Goal: Information Seeking & Learning: Check status

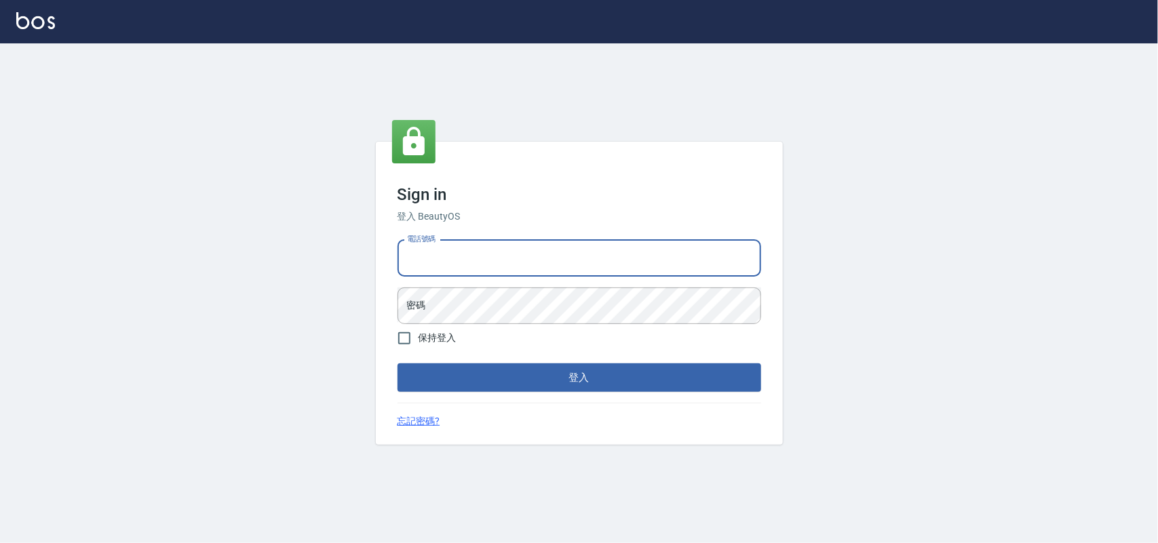
drag, startPoint x: 0, startPoint y: 0, endPoint x: 721, endPoint y: 260, distance: 766.3
click at [724, 256] on input "電話號碼" at bounding box center [579, 258] width 364 height 37
type input "0985335300"
click at [397, 364] on button "登入" at bounding box center [579, 378] width 364 height 28
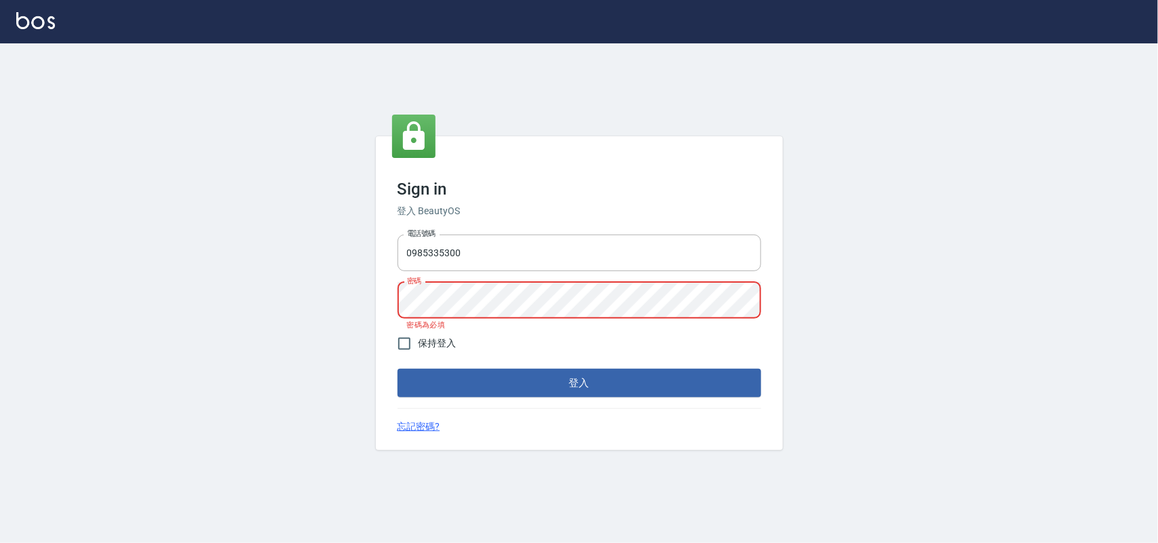
click at [397, 369] on button "登入" at bounding box center [579, 383] width 364 height 28
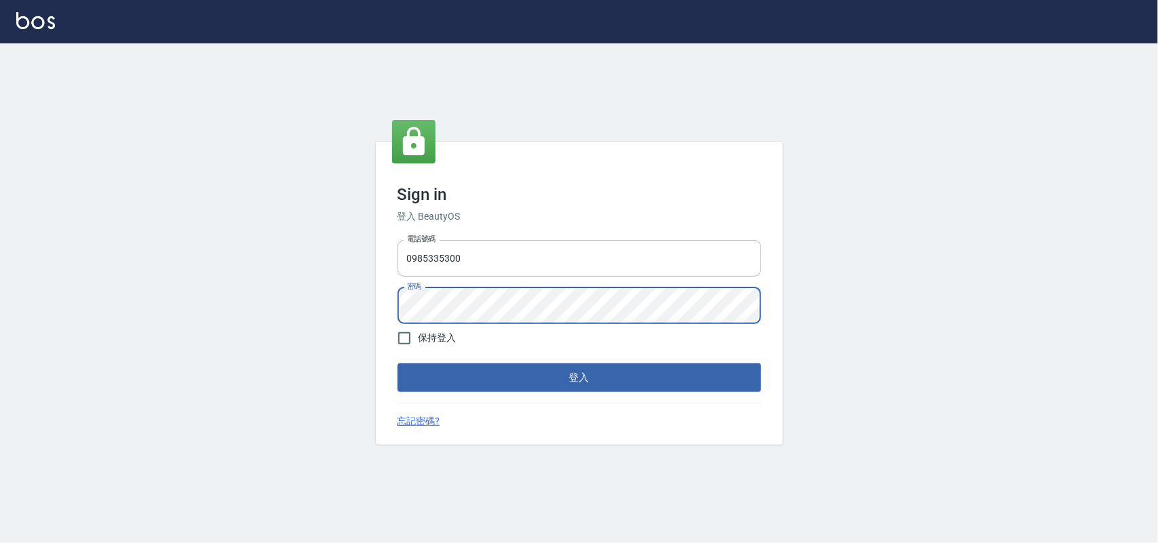
click at [397, 364] on button "登入" at bounding box center [579, 378] width 364 height 28
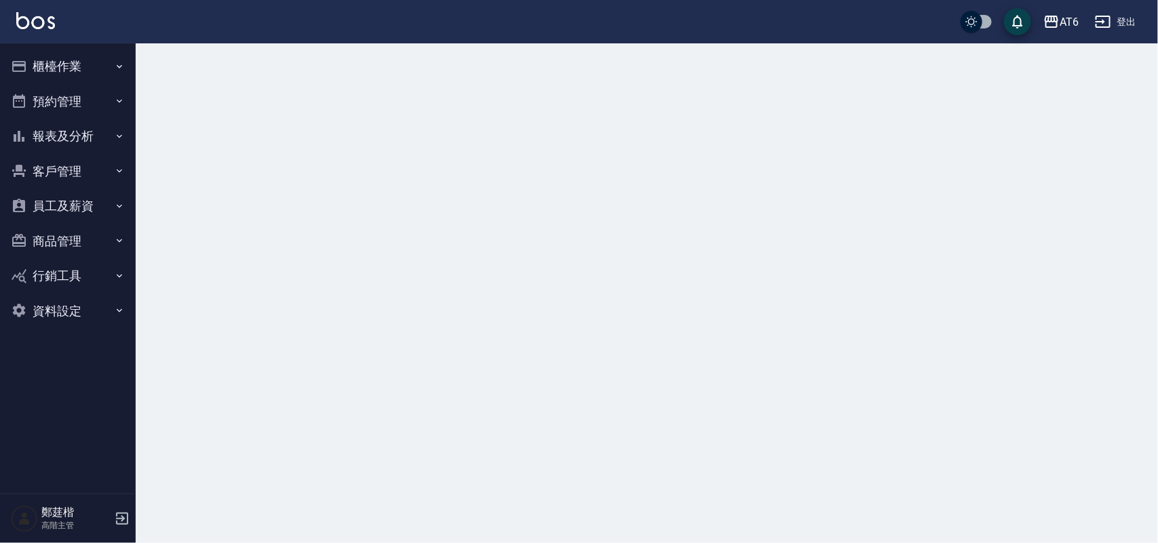
click at [71, 137] on button "報表及分析" at bounding box center [67, 136] width 125 height 35
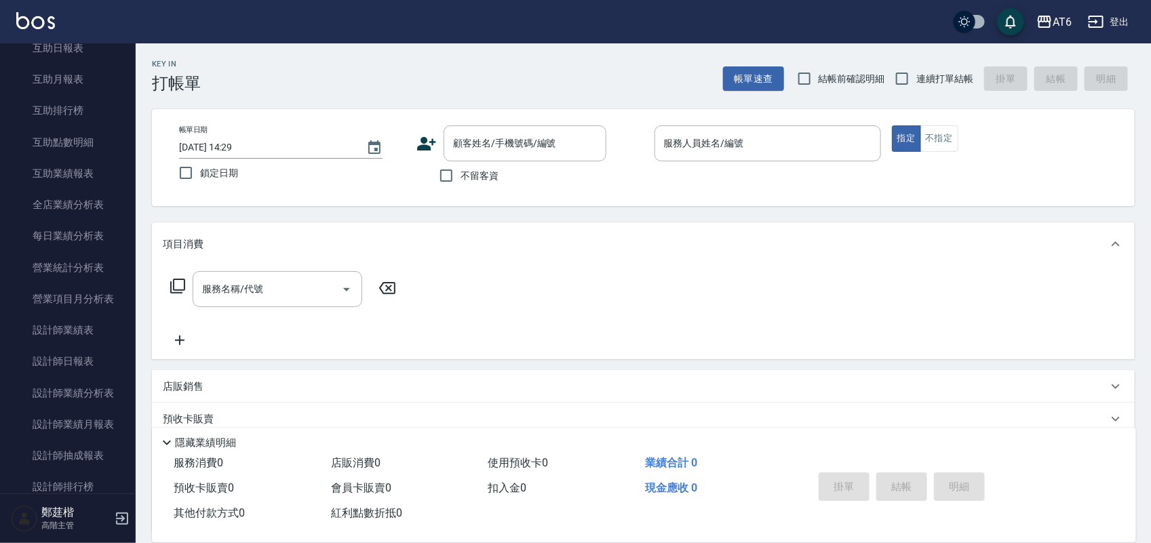
scroll to position [254, 0]
click at [52, 392] on link "設計師日報表" at bounding box center [67, 390] width 125 height 31
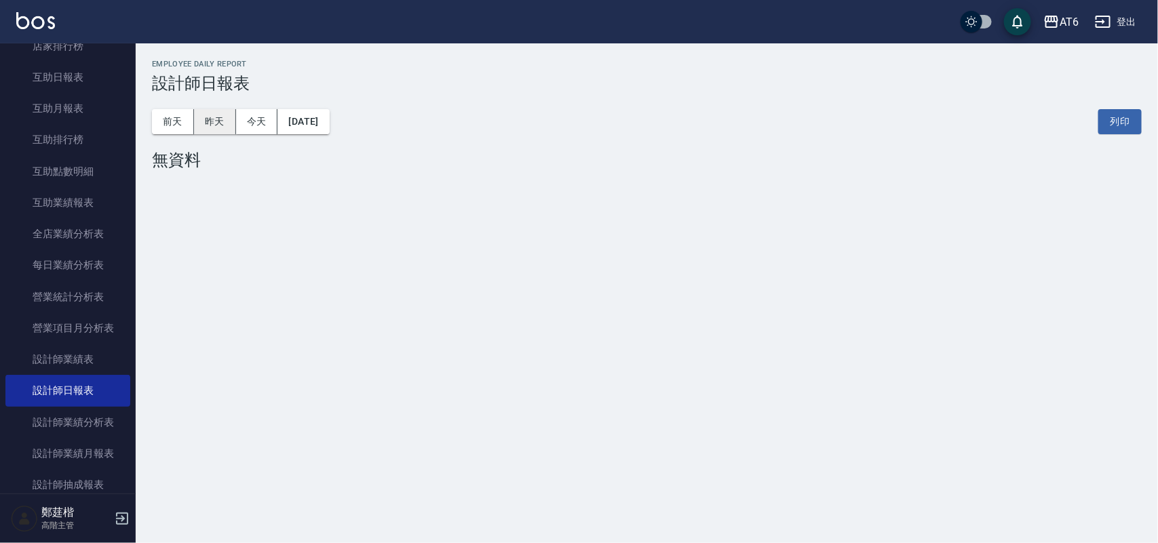
click at [195, 119] on button "昨天" at bounding box center [215, 121] width 42 height 25
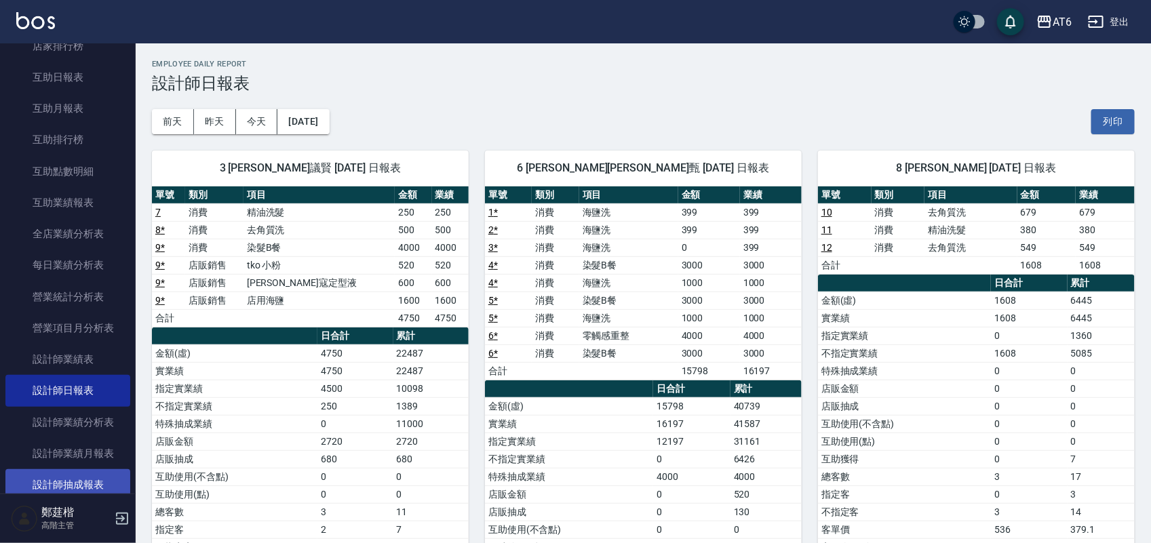
click at [80, 478] on link "設計師抽成報表" at bounding box center [67, 484] width 125 height 31
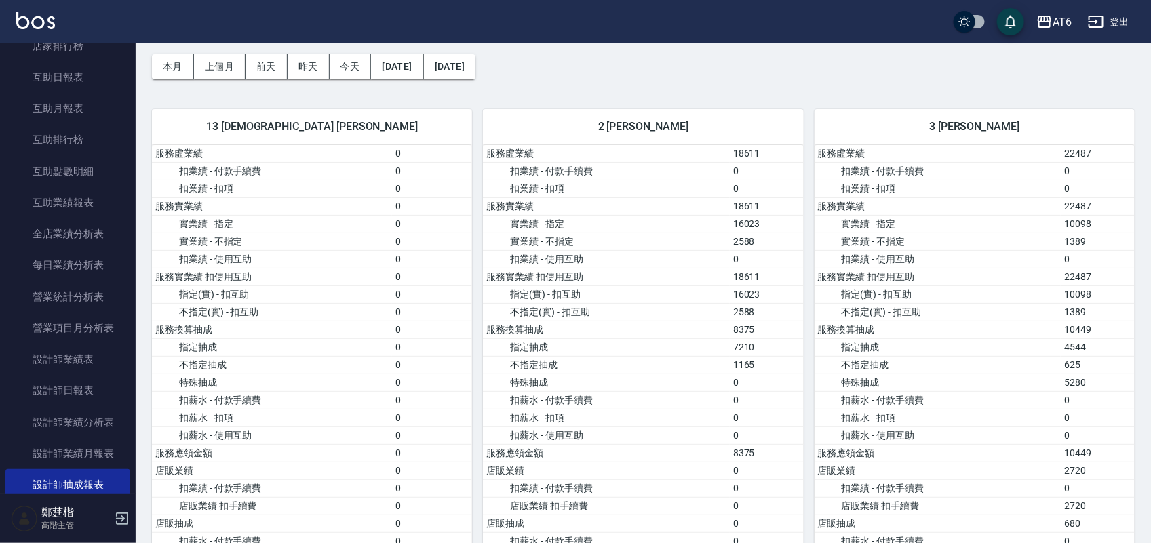
scroll to position [85, 0]
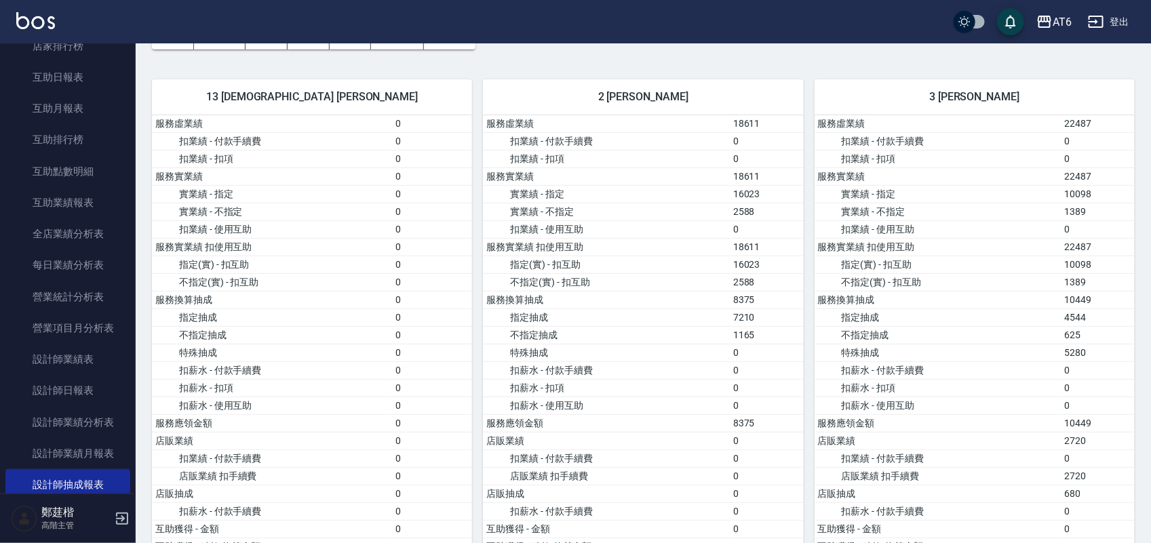
click at [411, 133] on td "0" at bounding box center [432, 141] width 80 height 18
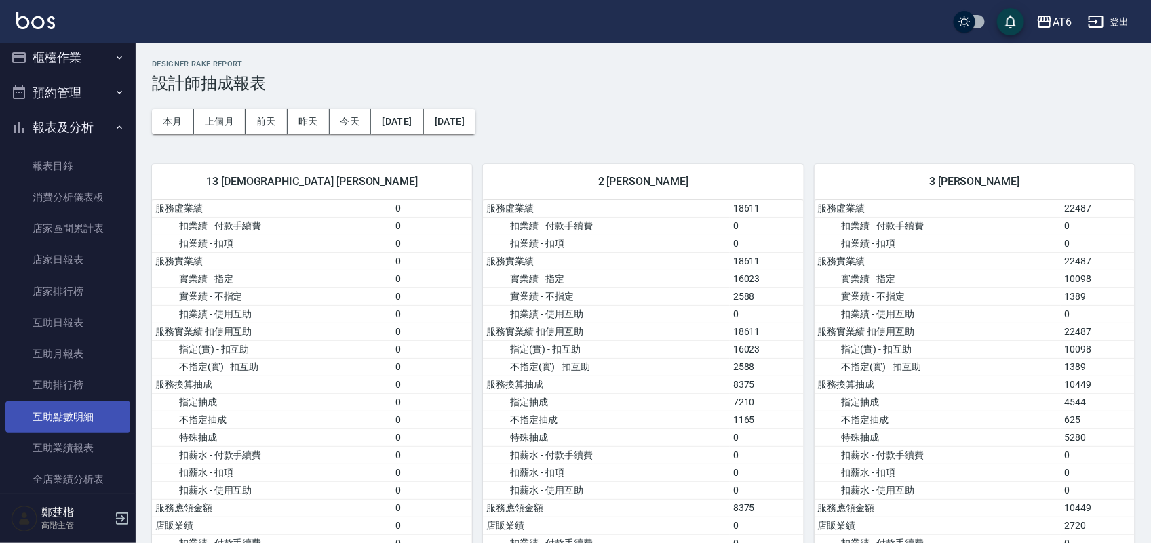
scroll to position [0, 0]
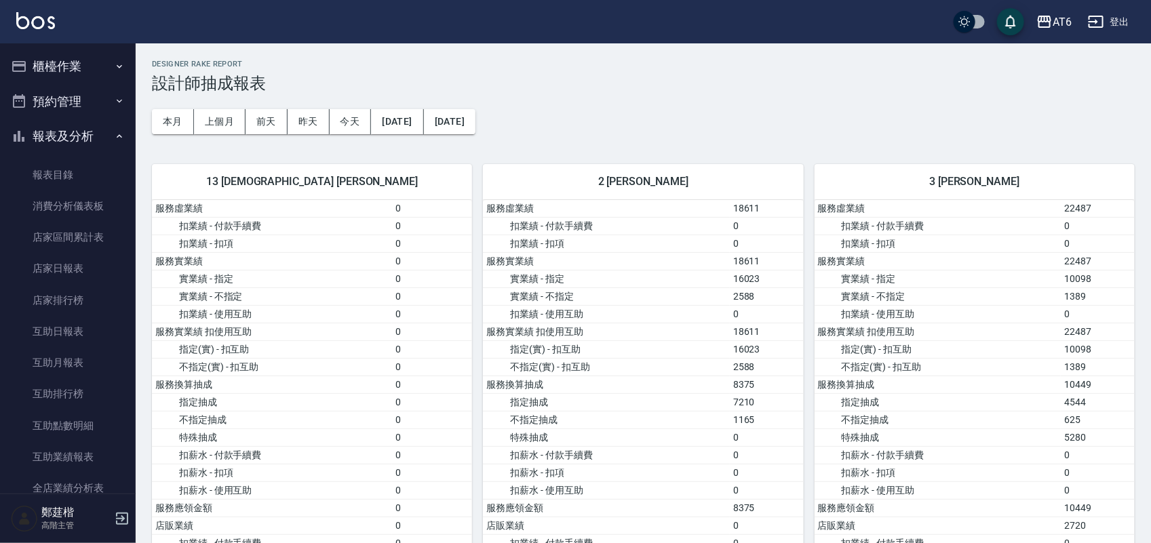
click at [56, 133] on button "報表及分析" at bounding box center [67, 136] width 125 height 35
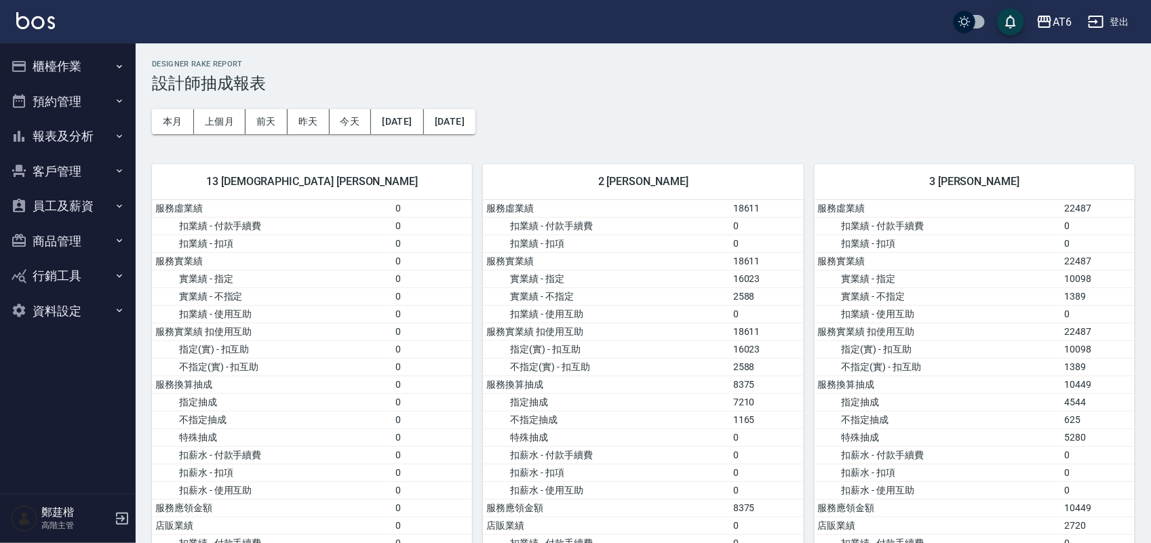
click at [50, 68] on button "櫃檯作業" at bounding box center [67, 66] width 125 height 35
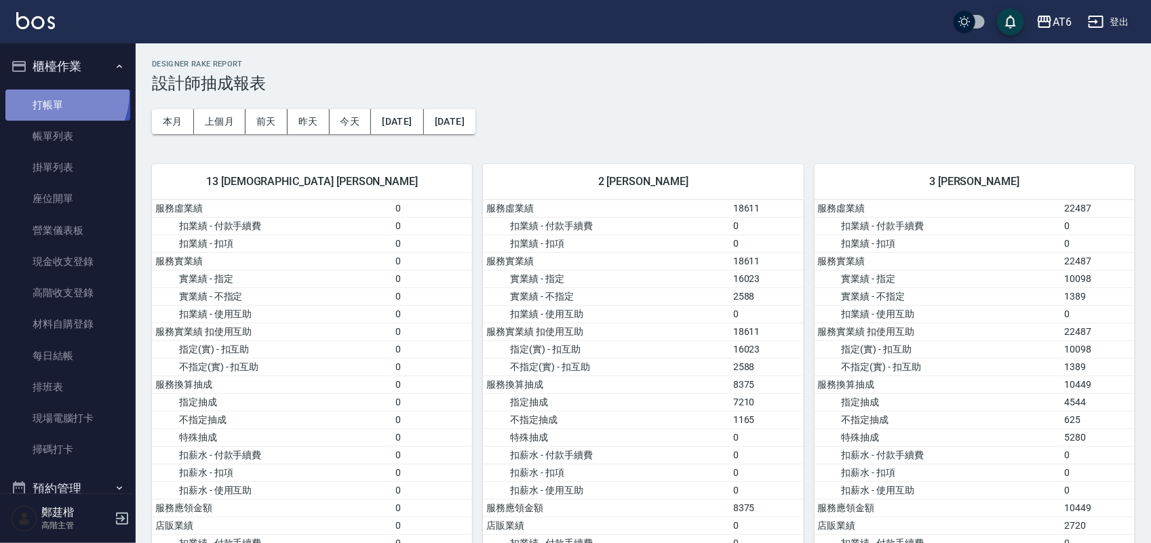
click at [52, 93] on link "打帳單" at bounding box center [67, 105] width 125 height 31
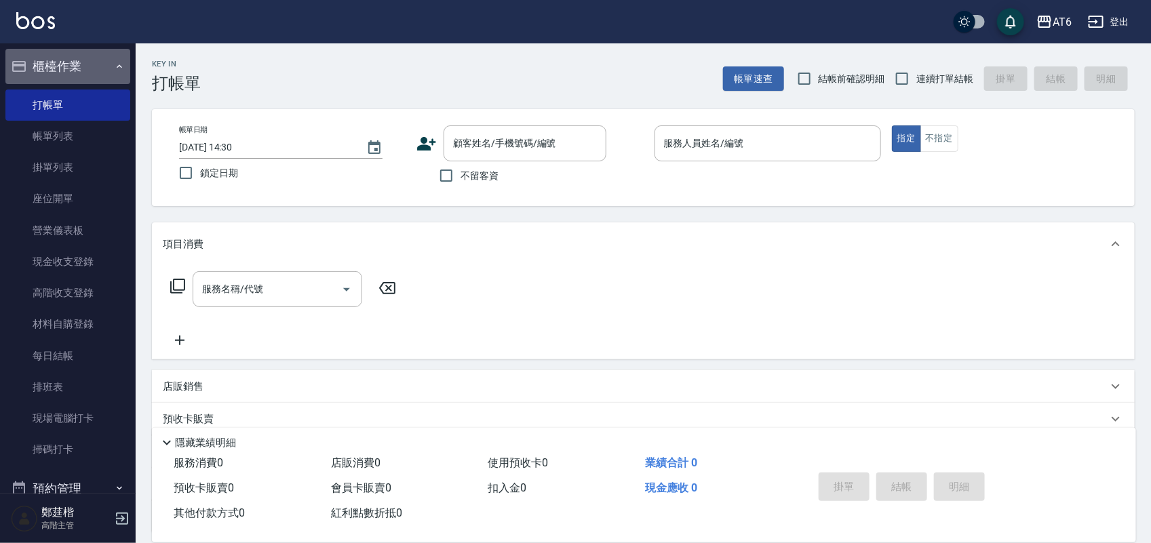
click at [99, 71] on button "櫃檯作業" at bounding box center [67, 66] width 125 height 35
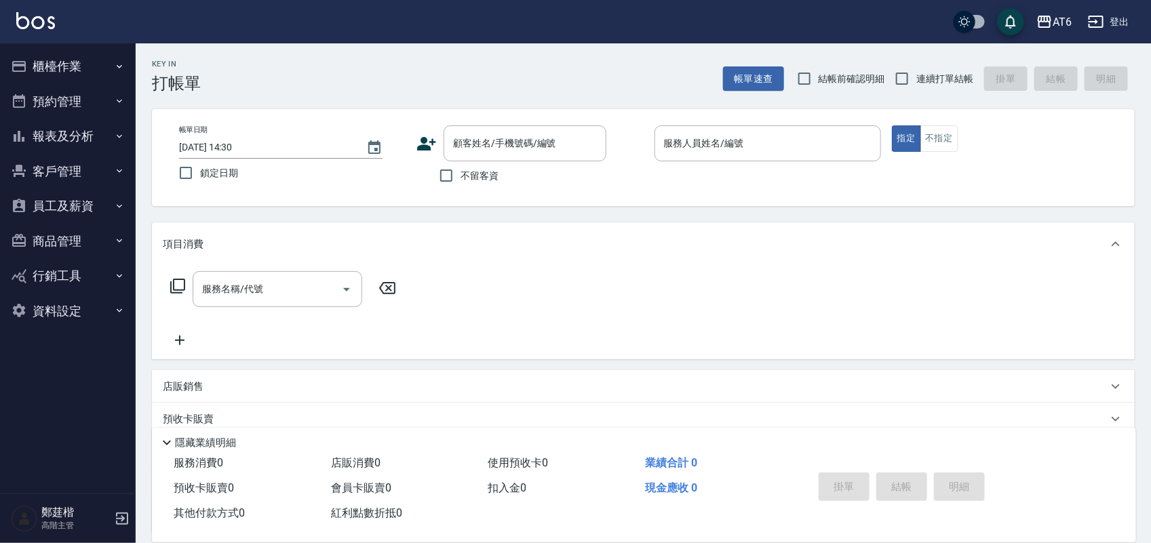
click at [97, 129] on button "報表及分析" at bounding box center [67, 136] width 125 height 35
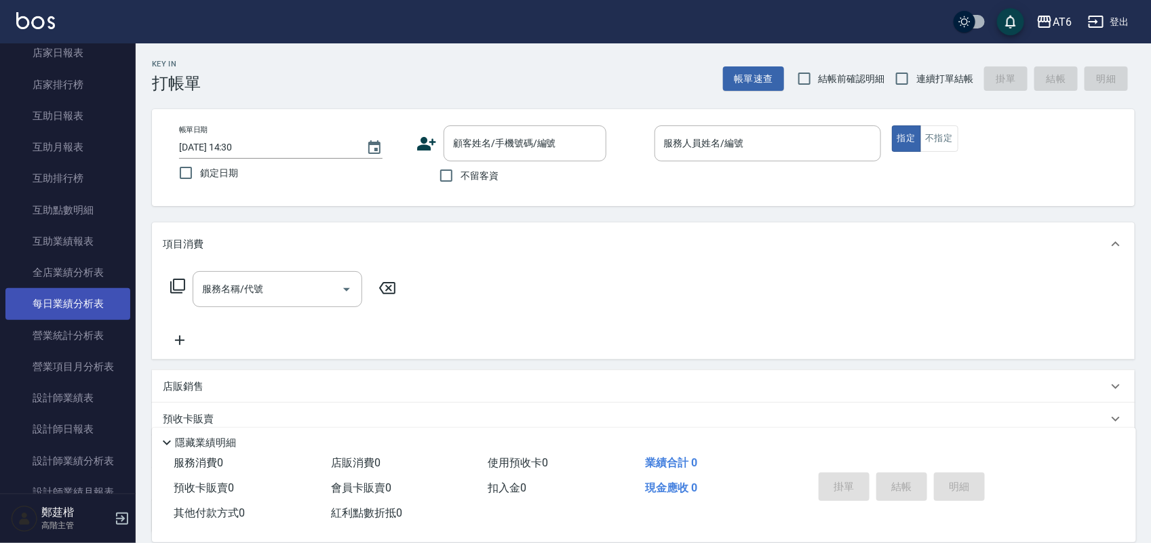
scroll to position [339, 0]
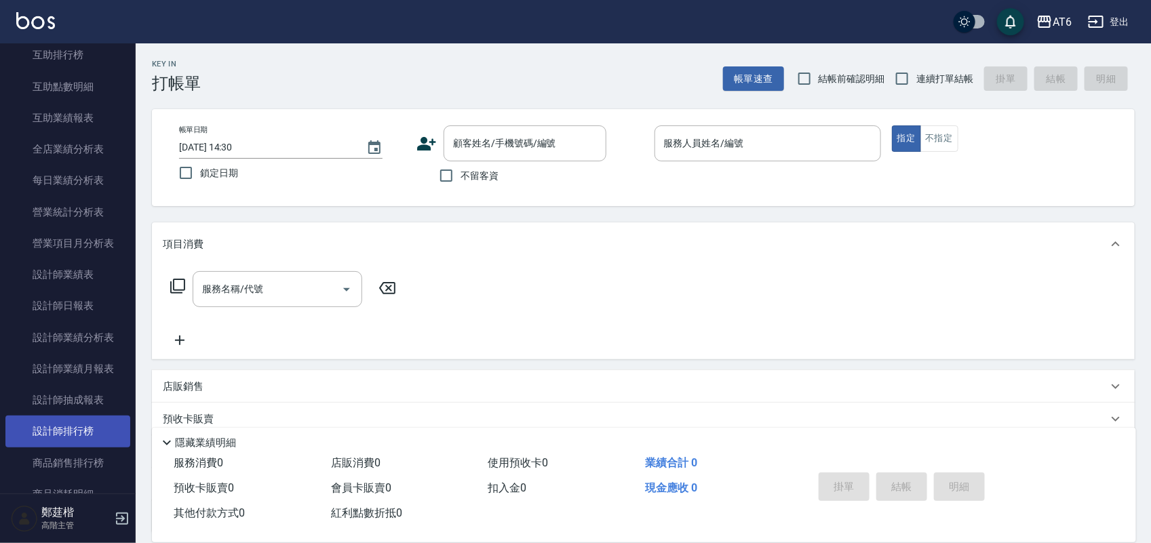
click at [98, 431] on link "設計師排行榜" at bounding box center [67, 431] width 125 height 31
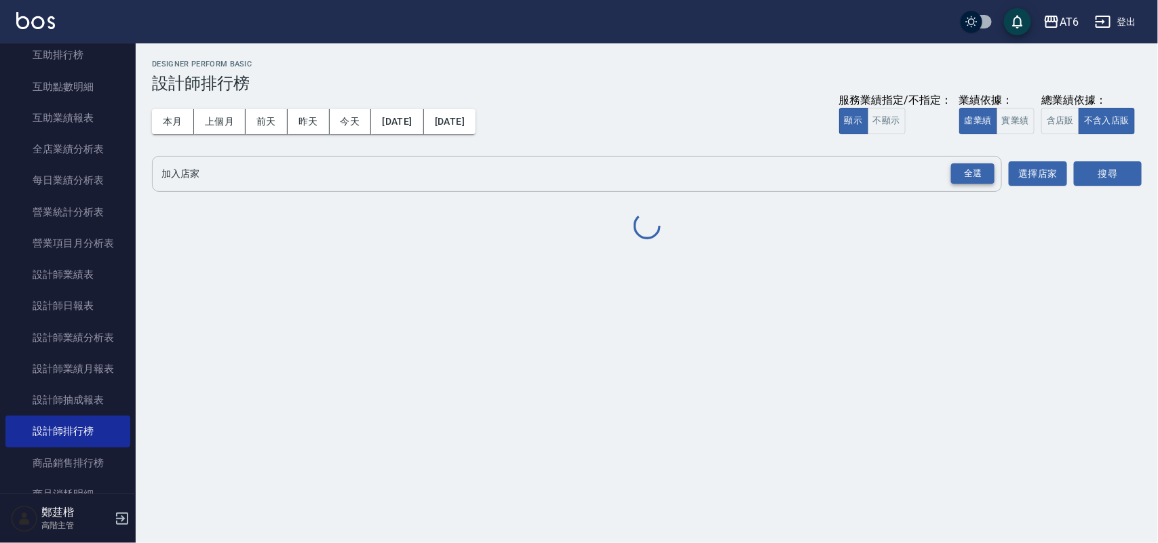
click at [977, 180] on div "全選" at bounding box center [972, 173] width 43 height 21
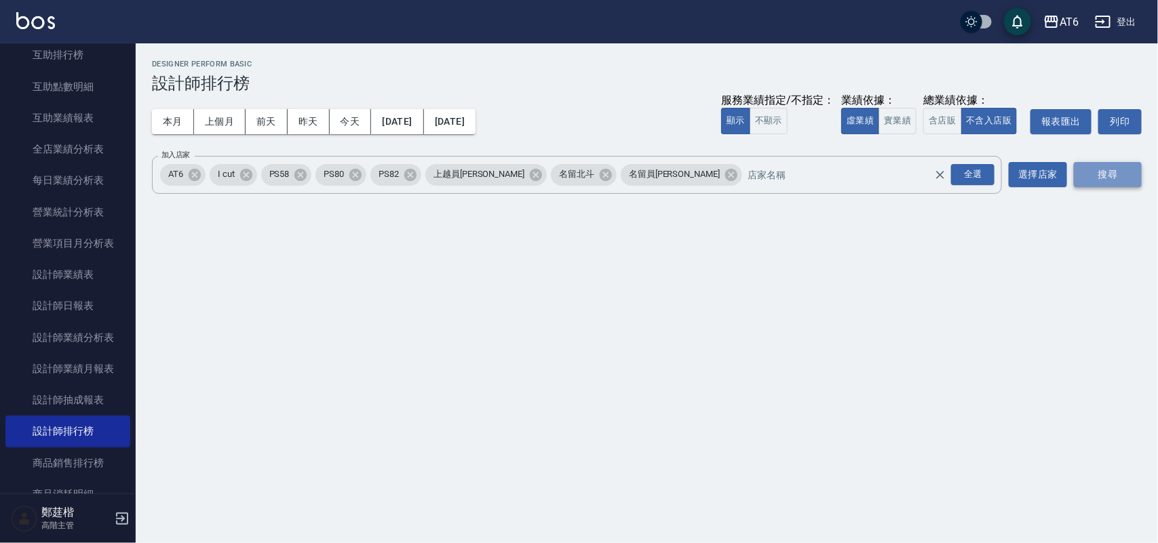
click at [1111, 177] on button "搜尋" at bounding box center [1108, 174] width 68 height 25
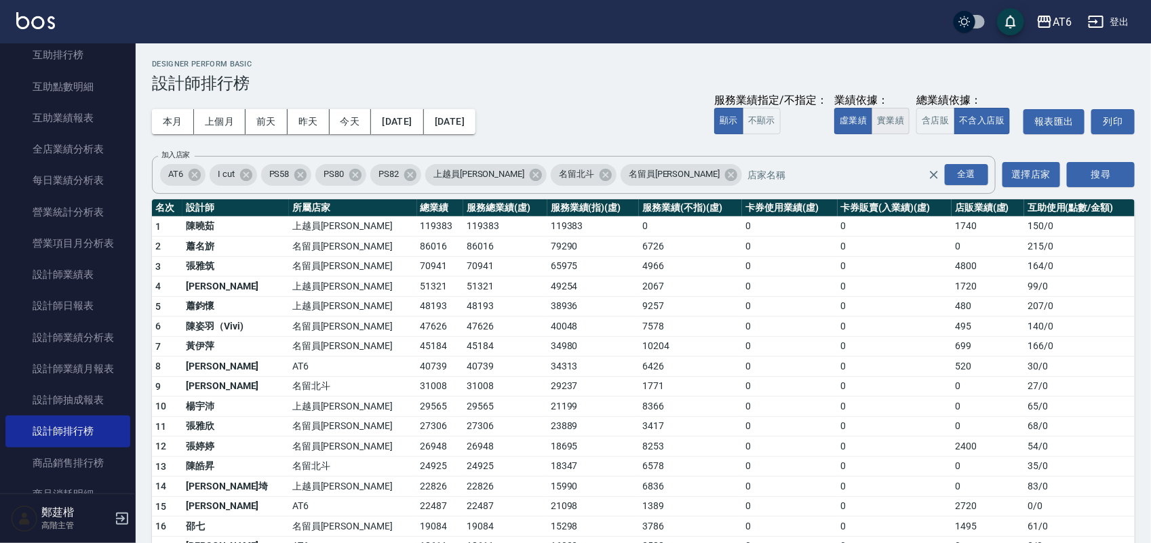
click at [902, 126] on button "實業績" at bounding box center [890, 121] width 38 height 26
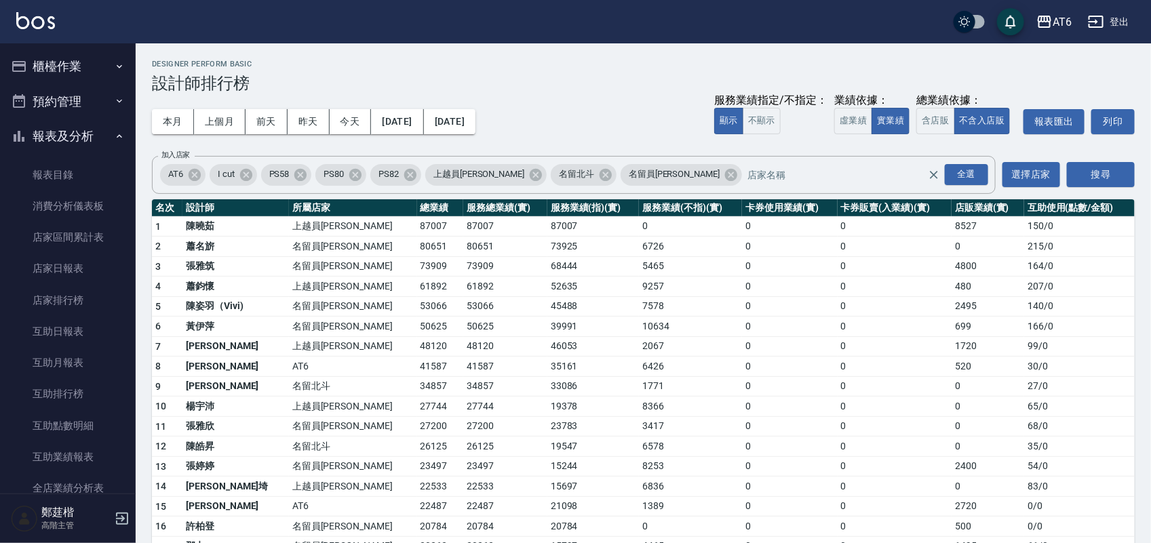
click at [18, 111] on button "預約管理" at bounding box center [67, 101] width 125 height 35
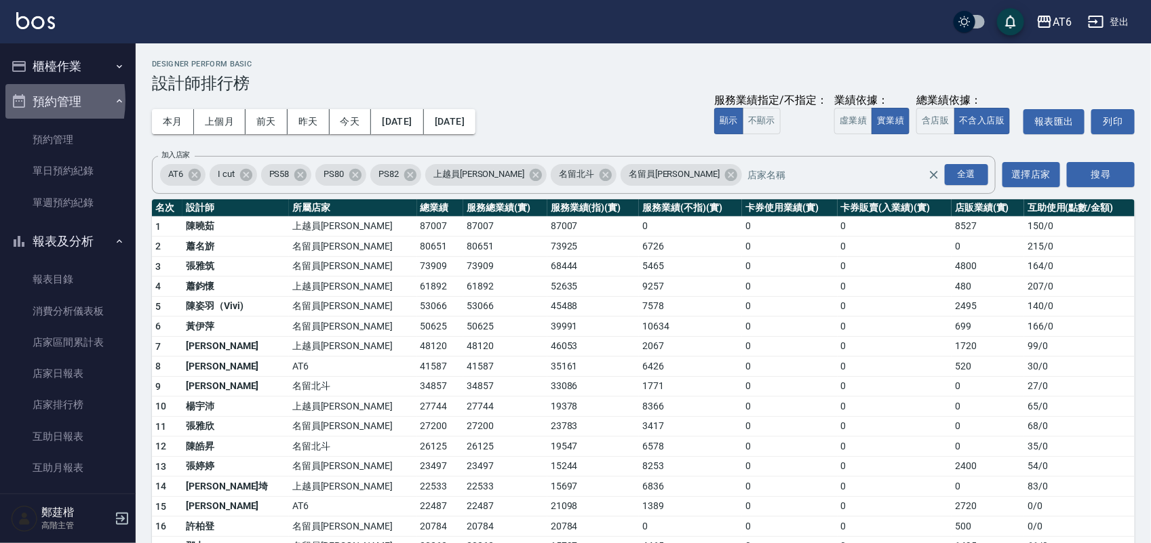
click at [9, 100] on button "預約管理" at bounding box center [67, 101] width 125 height 35
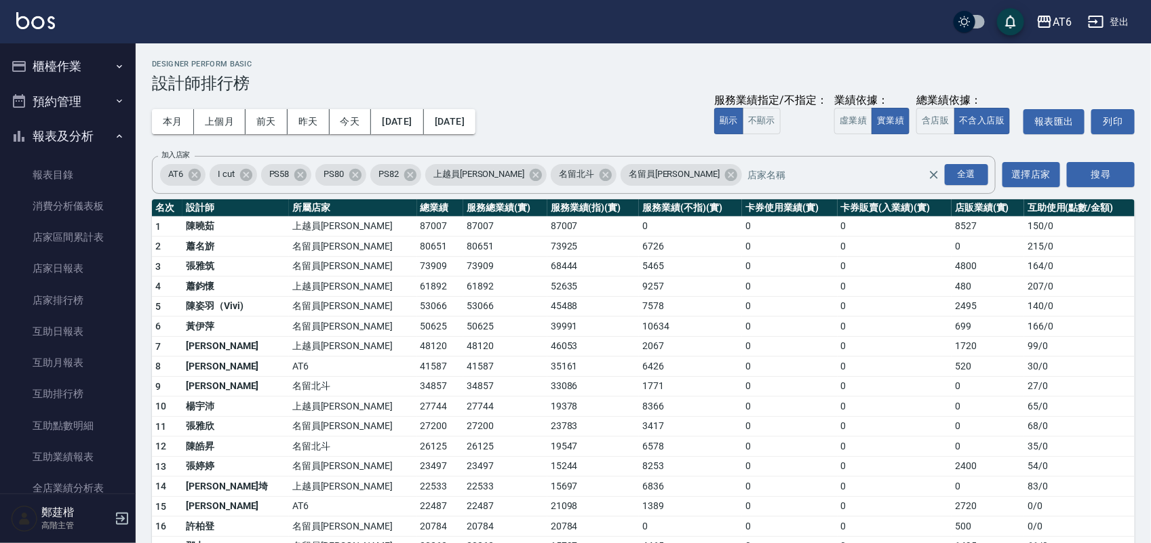
click at [24, 70] on icon "button" at bounding box center [19, 66] width 14 height 11
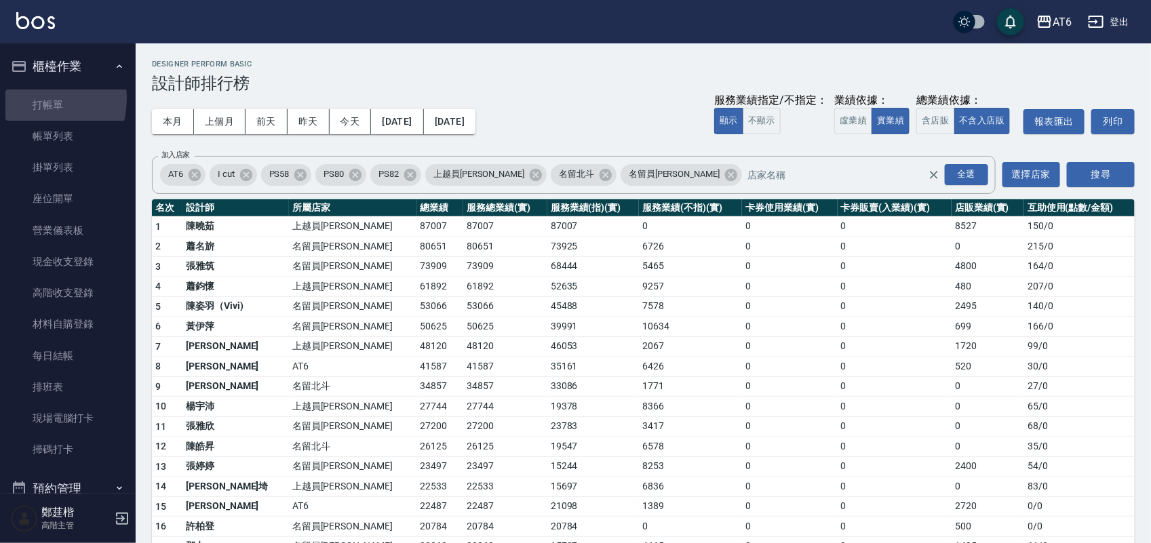
drag, startPoint x: 31, startPoint y: 98, endPoint x: 14, endPoint y: 45, distance: 56.2
click at [29, 96] on link "打帳單" at bounding box center [67, 105] width 125 height 31
click at [21, 56] on button "櫃檯作業" at bounding box center [67, 66] width 125 height 35
